Goal: Obtain resource: Download file/media

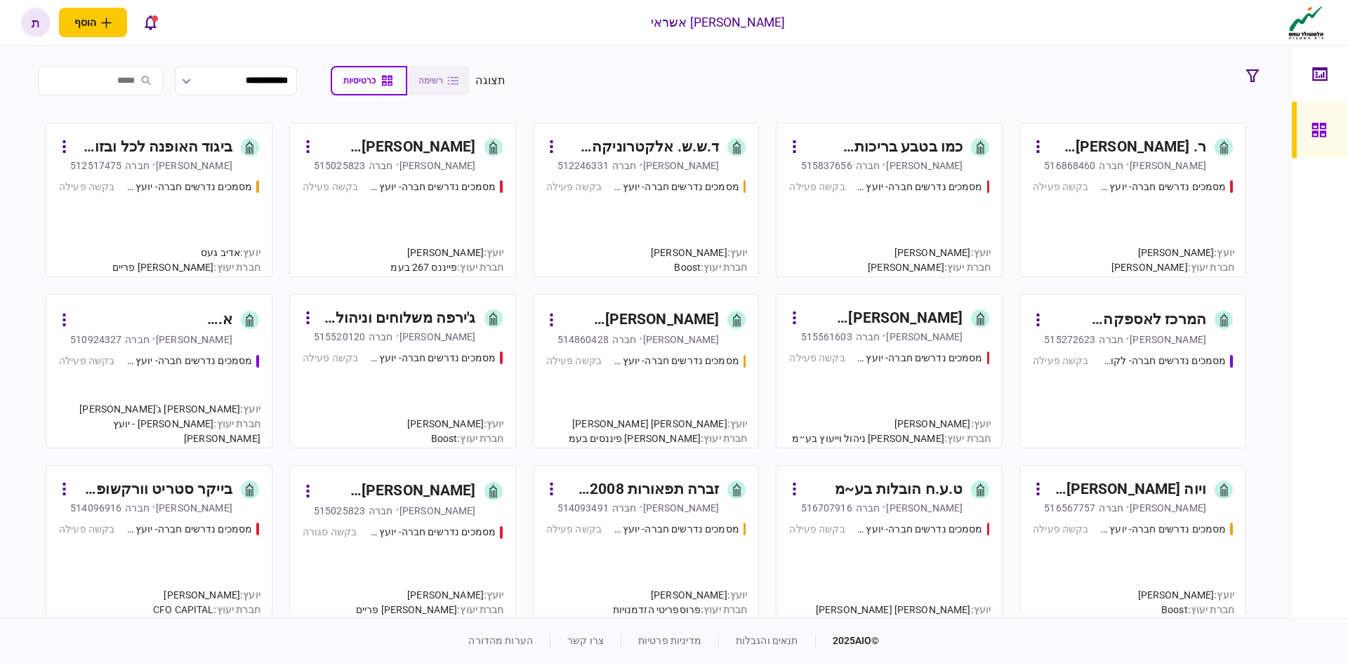
click at [185, 139] on div "ביגוד האופנה לכל ובזול בע~מ" at bounding box center [153, 147] width 157 height 22
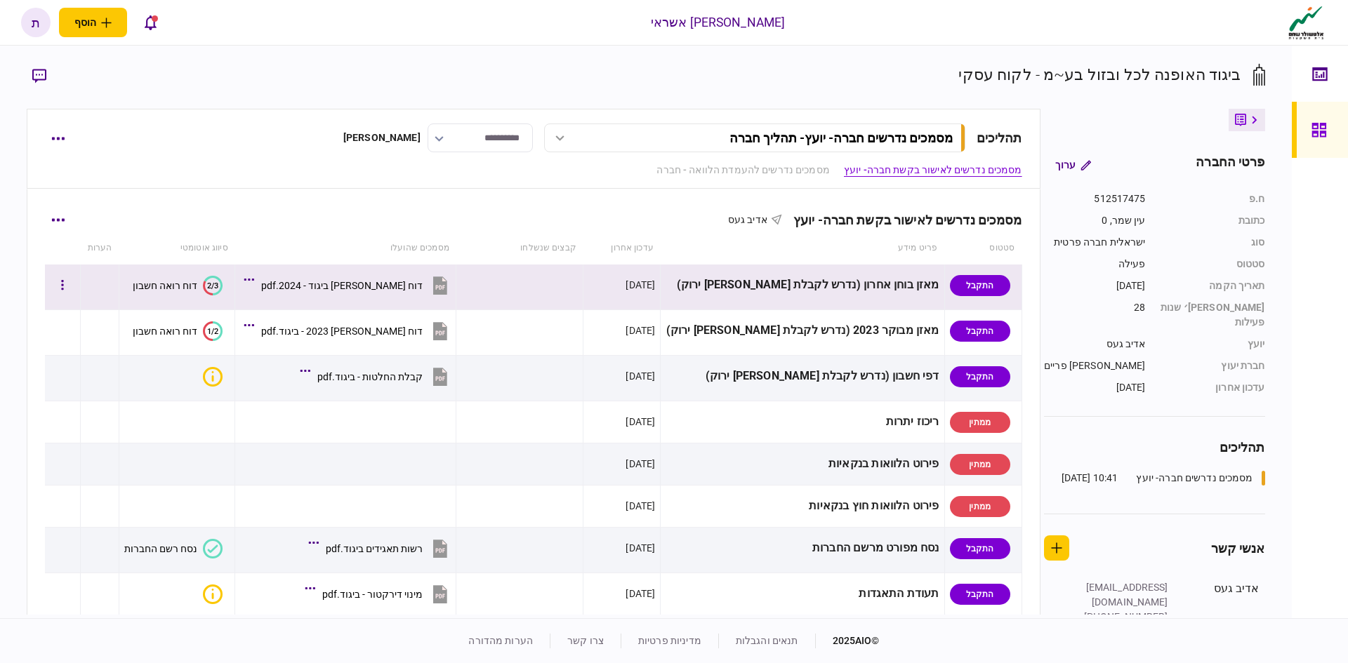
click at [436, 283] on icon at bounding box center [440, 286] width 14 height 18
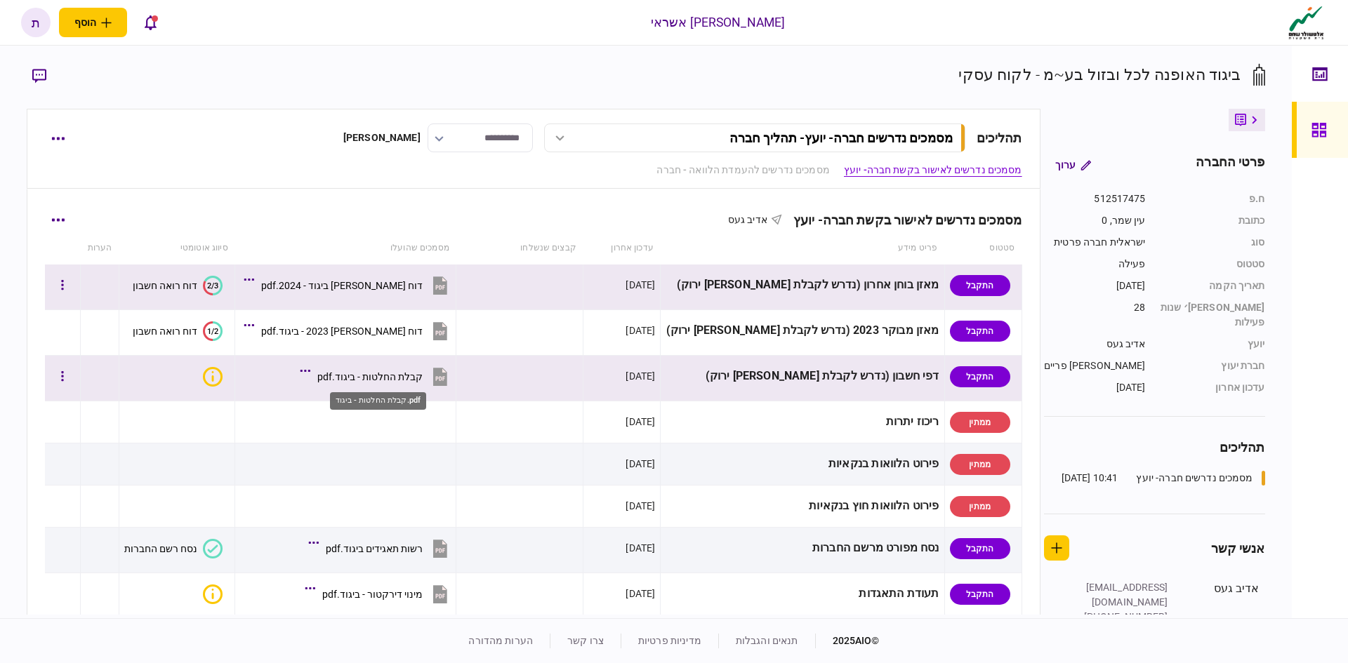
click at [411, 375] on div "קבלת החלטות - ביגוד.pdf" at bounding box center [369, 376] width 105 height 11
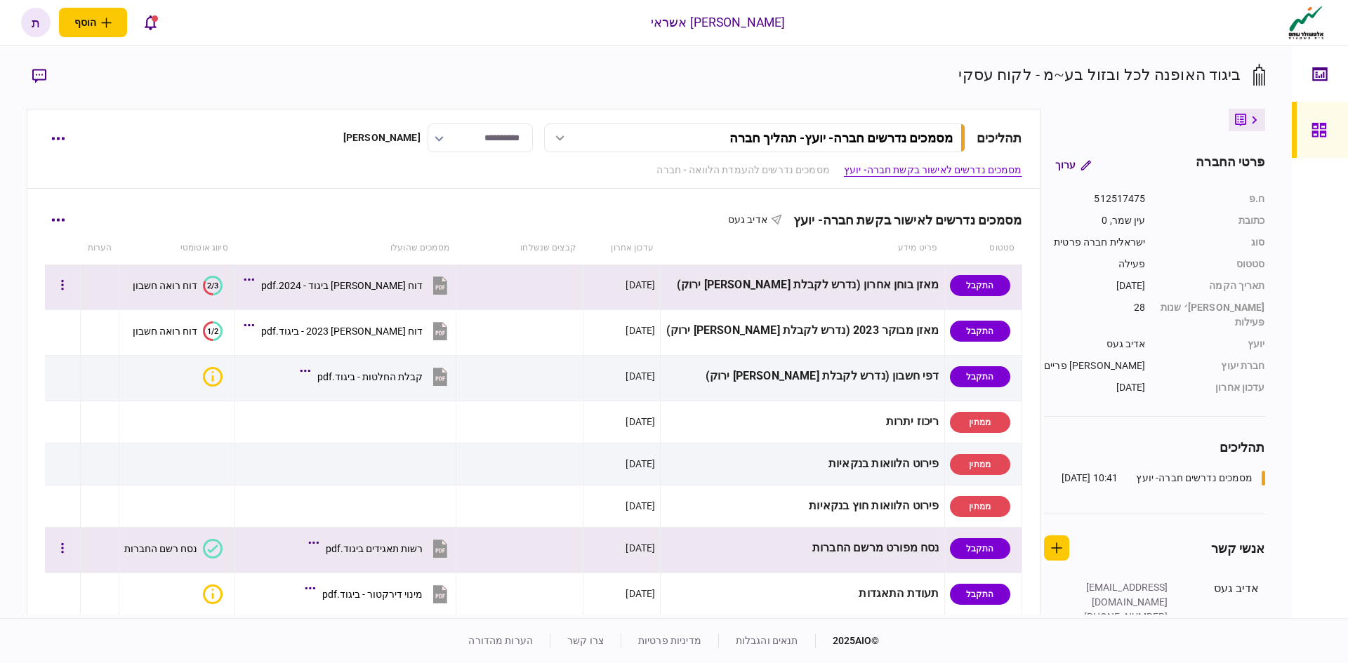
click at [439, 548] on icon at bounding box center [440, 549] width 14 height 18
click at [439, 546] on icon at bounding box center [440, 549] width 14 height 18
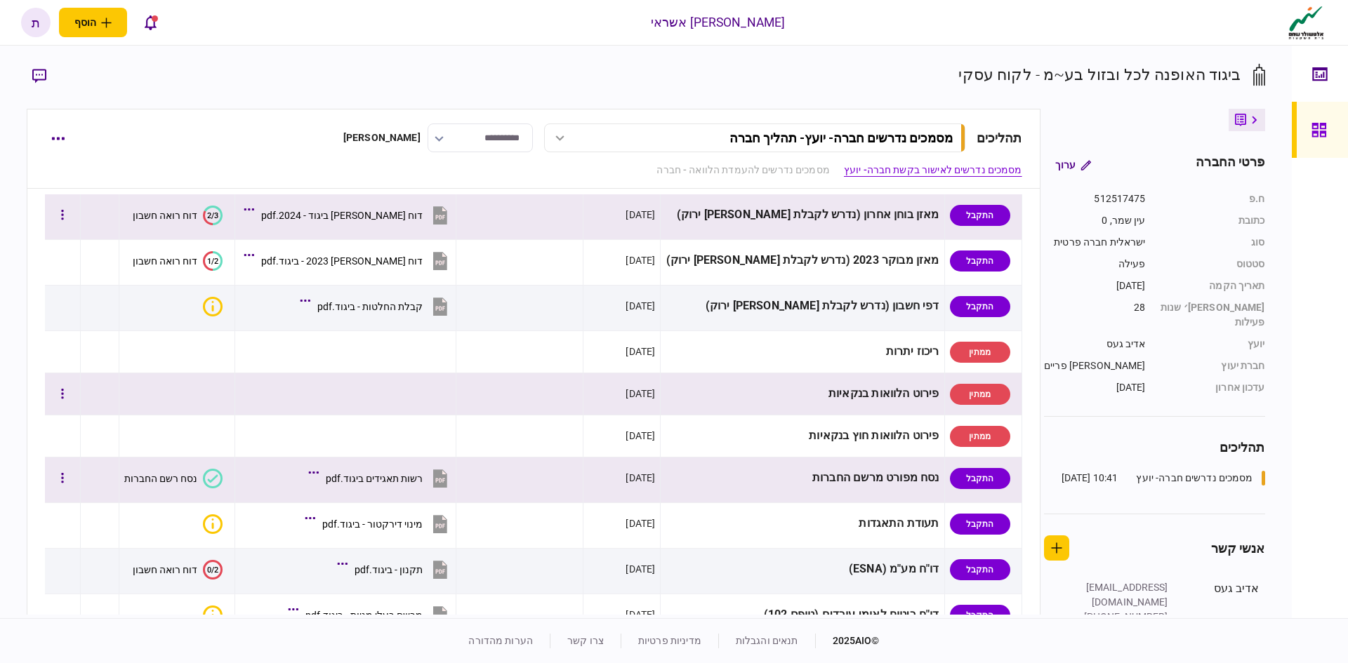
scroll to position [281, 0]
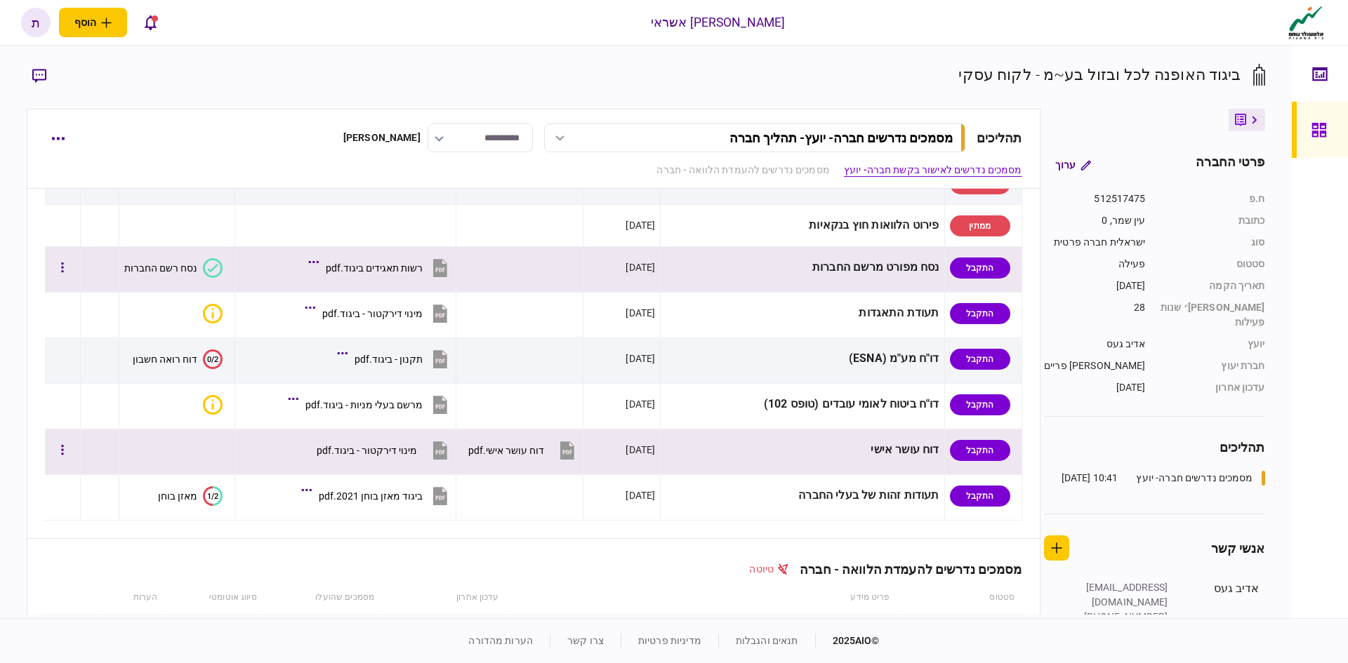
click at [574, 452] on icon at bounding box center [567, 451] width 14 height 18
click at [440, 451] on icon at bounding box center [440, 452] width 9 height 4
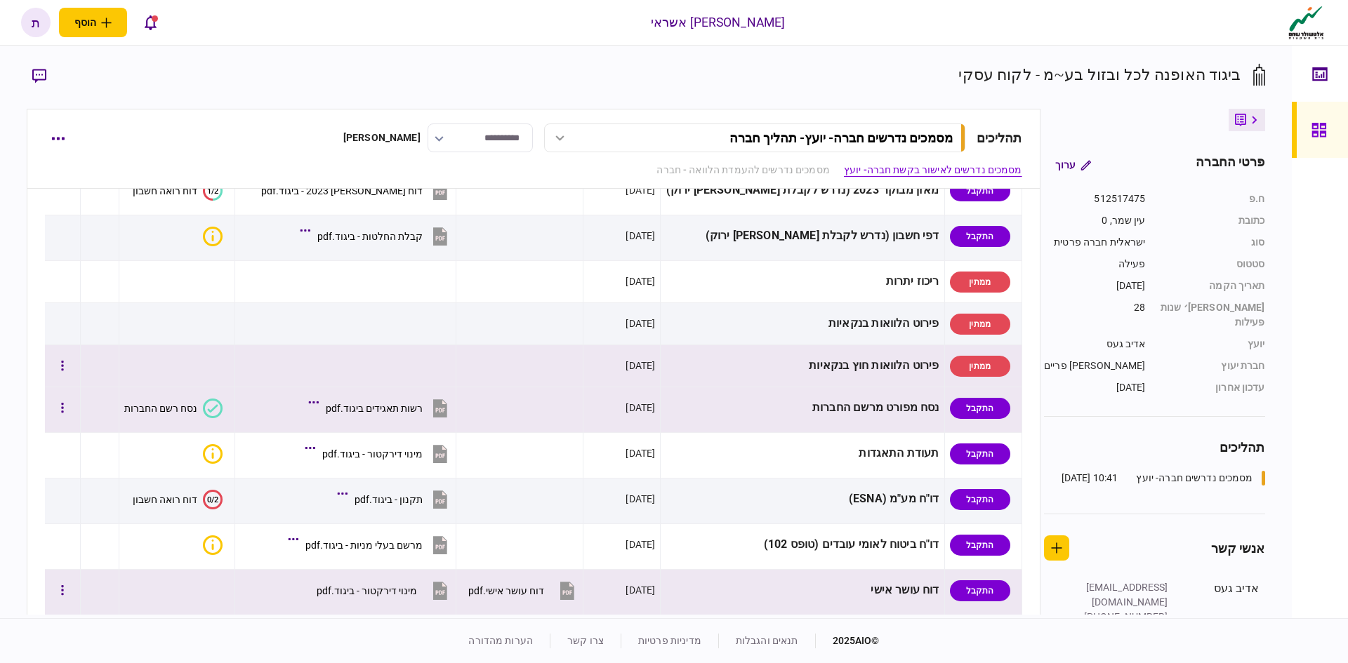
scroll to position [0, 0]
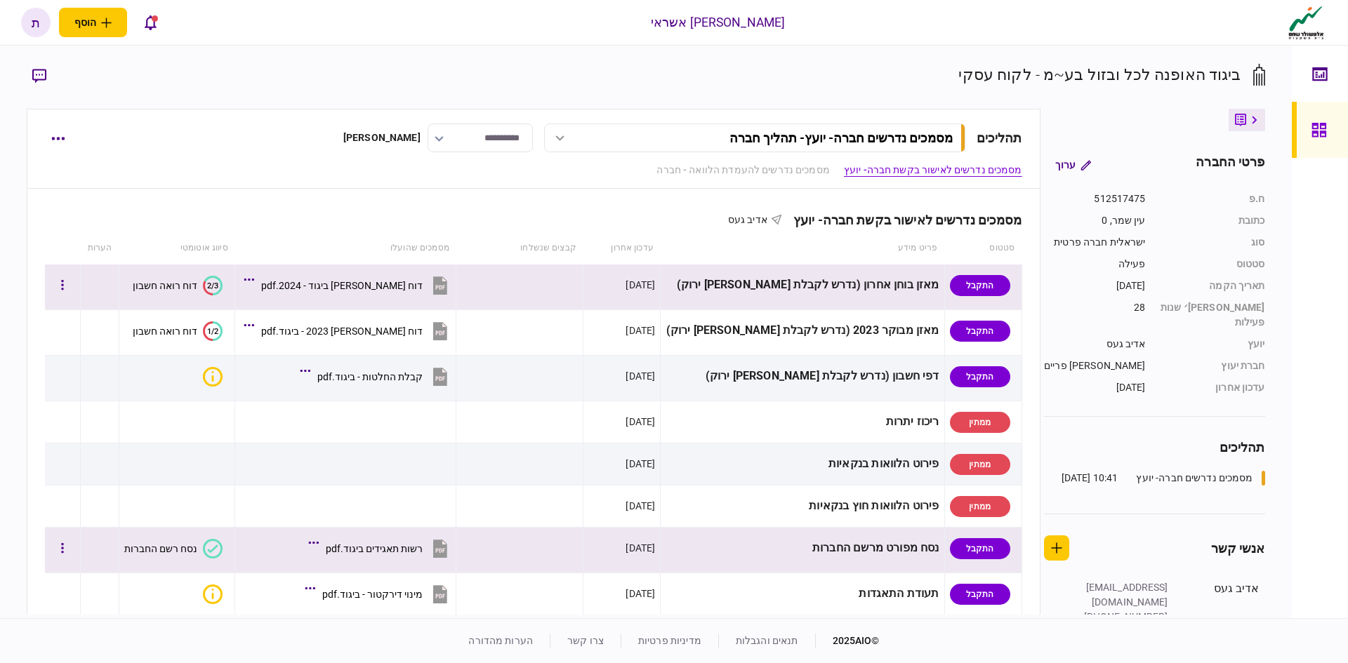
click at [445, 286] on icon at bounding box center [440, 287] width 9 height 4
click at [438, 284] on icon at bounding box center [440, 286] width 14 height 18
